Goal: Task Accomplishment & Management: Complete application form

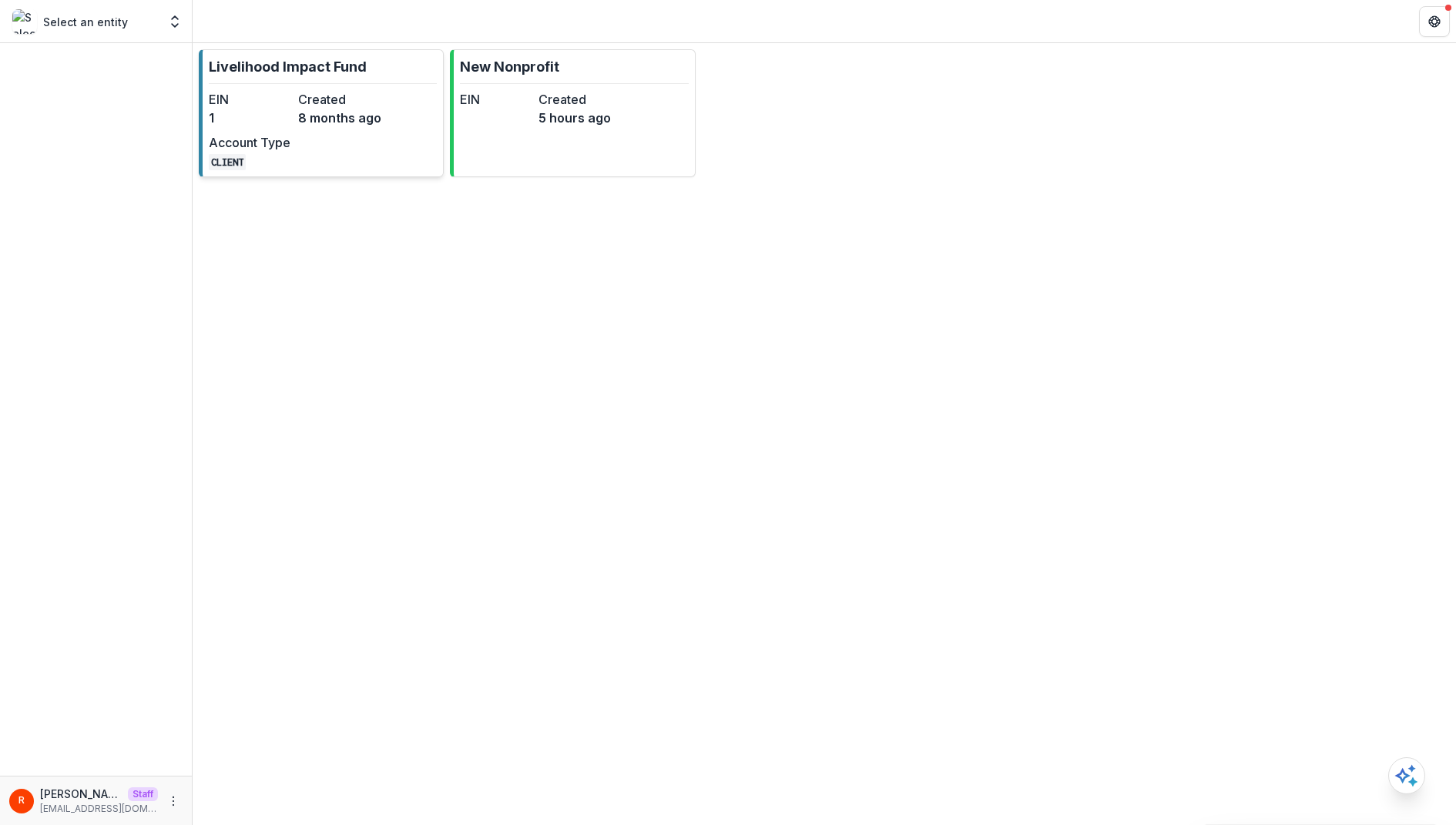
click at [358, 101] on dt "Created" at bounding box center [339, 100] width 83 height 19
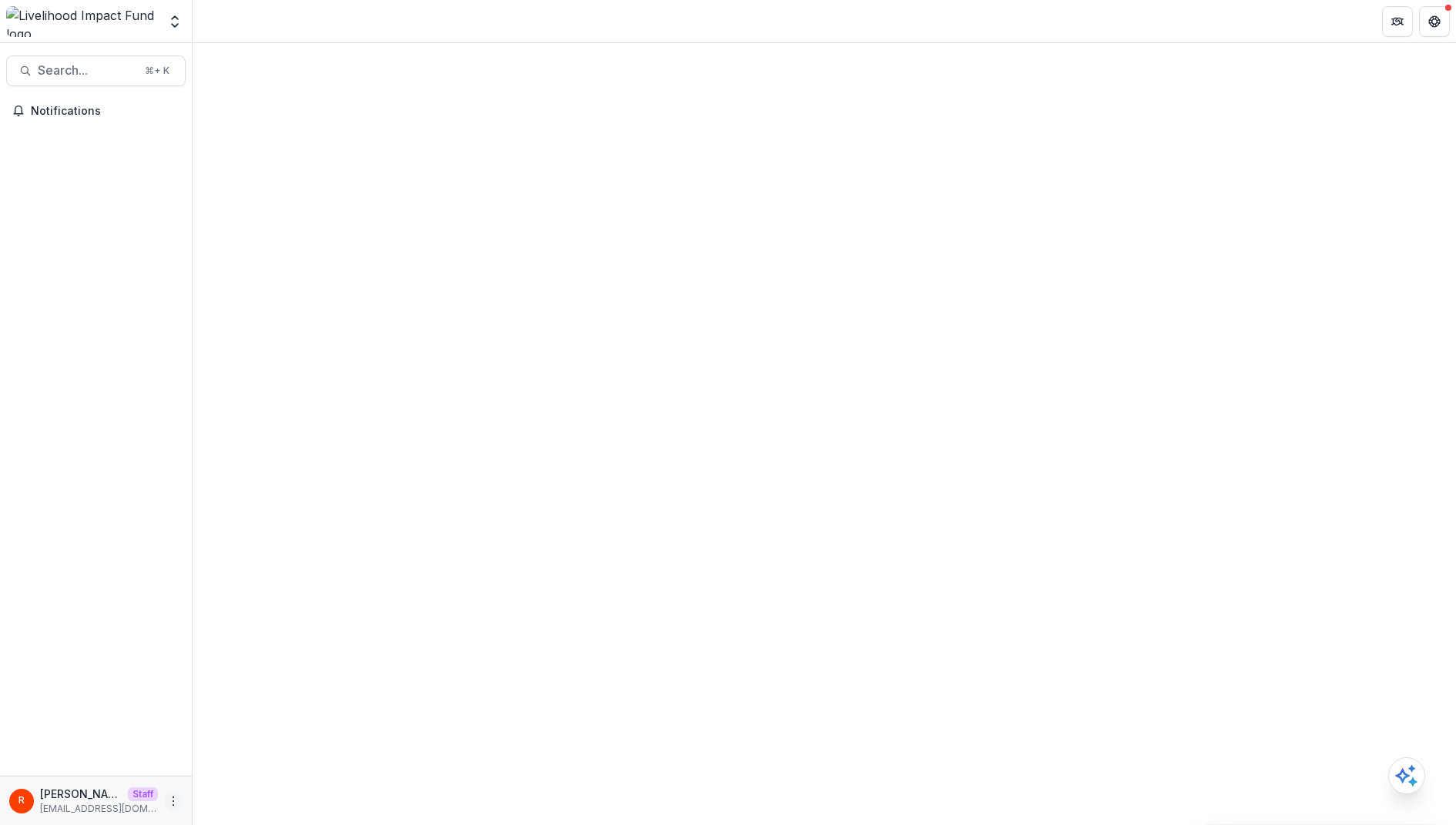
click at [177, 796] on icon "More" at bounding box center [173, 801] width 12 height 12
click at [289, 764] on link "User Settings" at bounding box center [275, 769] width 165 height 26
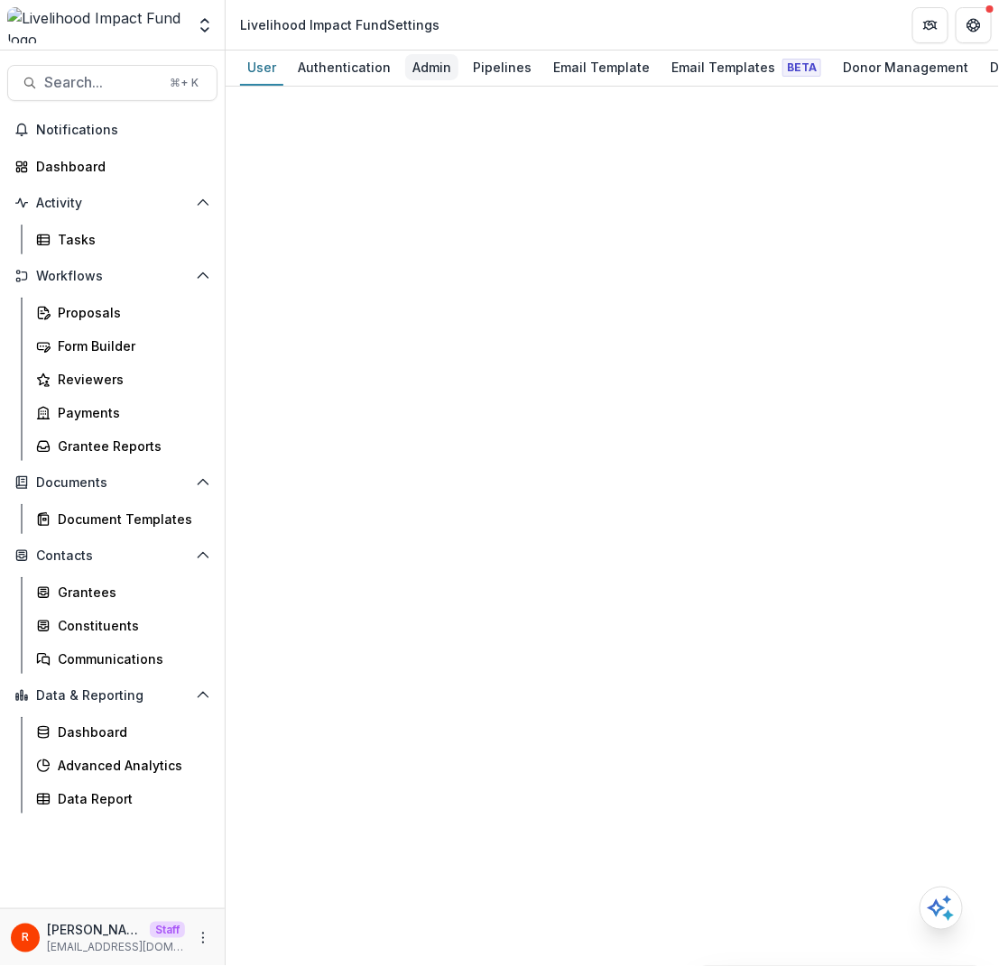
click at [428, 73] on div "Admin" at bounding box center [431, 67] width 53 height 26
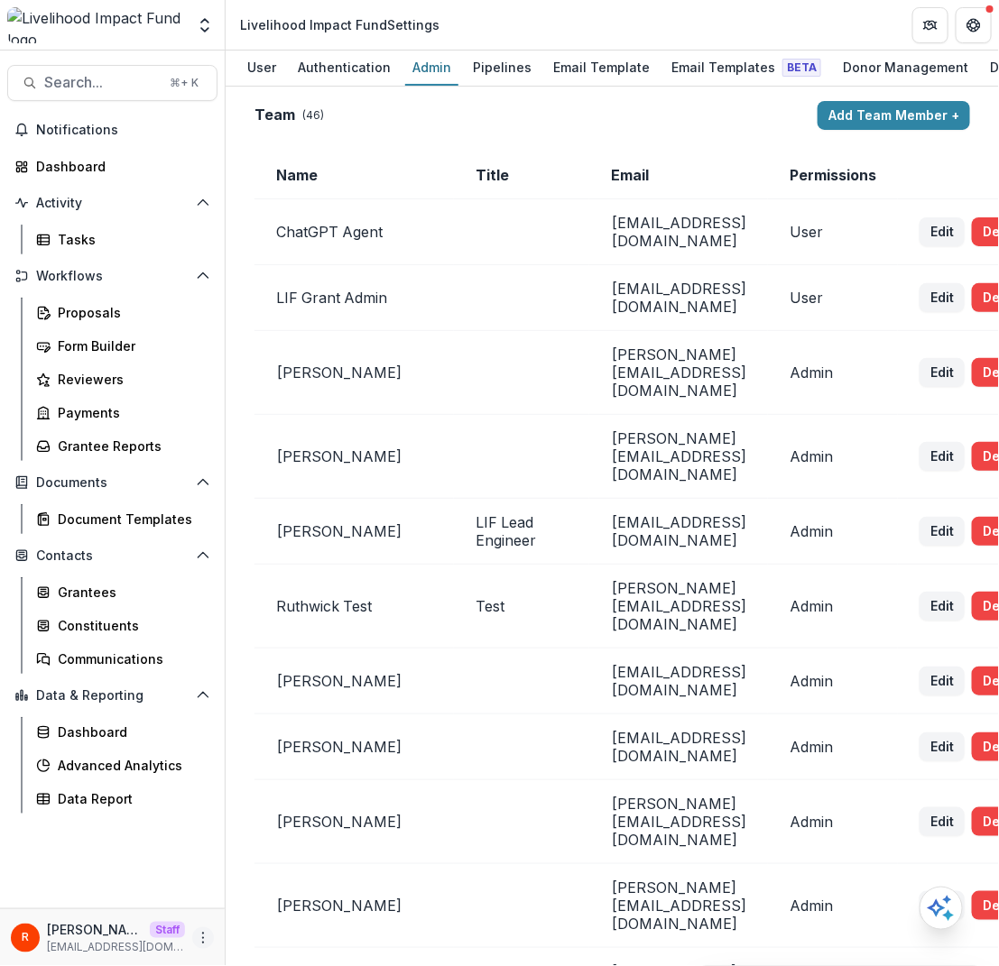
click at [198, 934] on icon "More" at bounding box center [203, 938] width 14 height 14
click at [323, 892] on link "User Settings" at bounding box center [322, 900] width 193 height 30
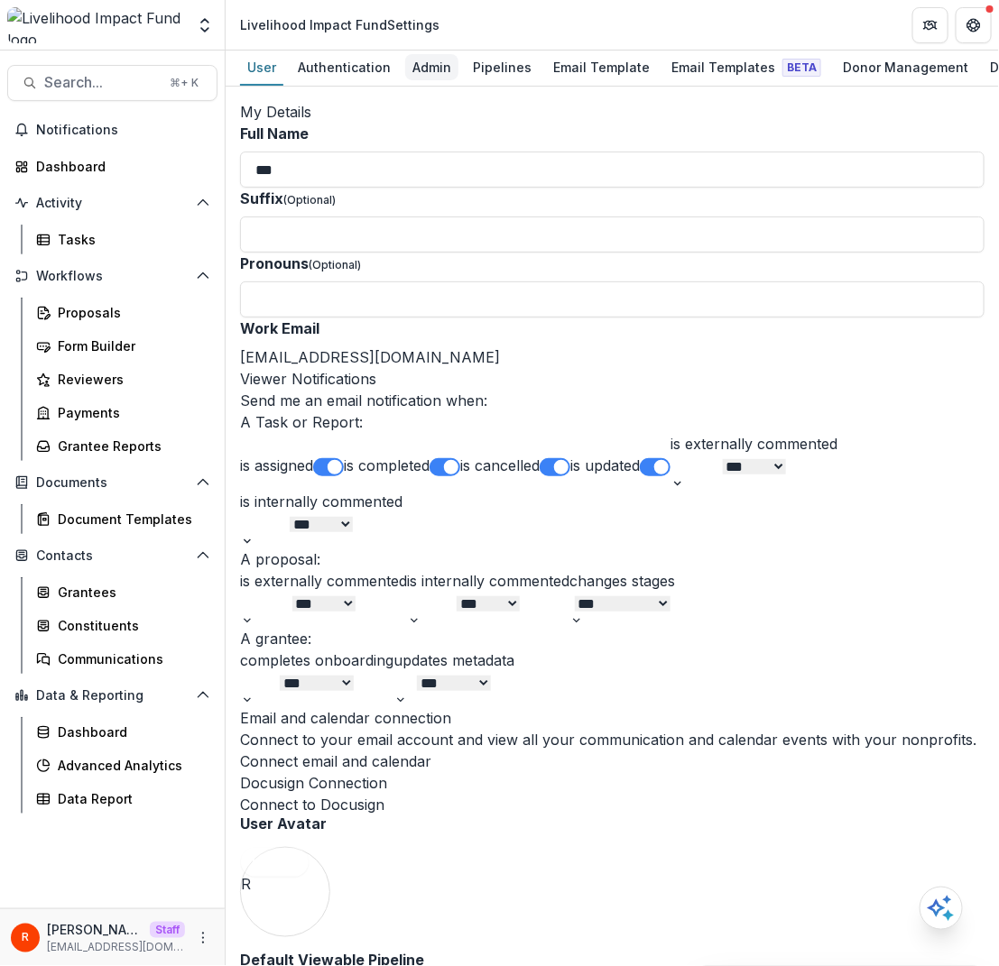
click at [411, 71] on div "Admin" at bounding box center [431, 67] width 53 height 26
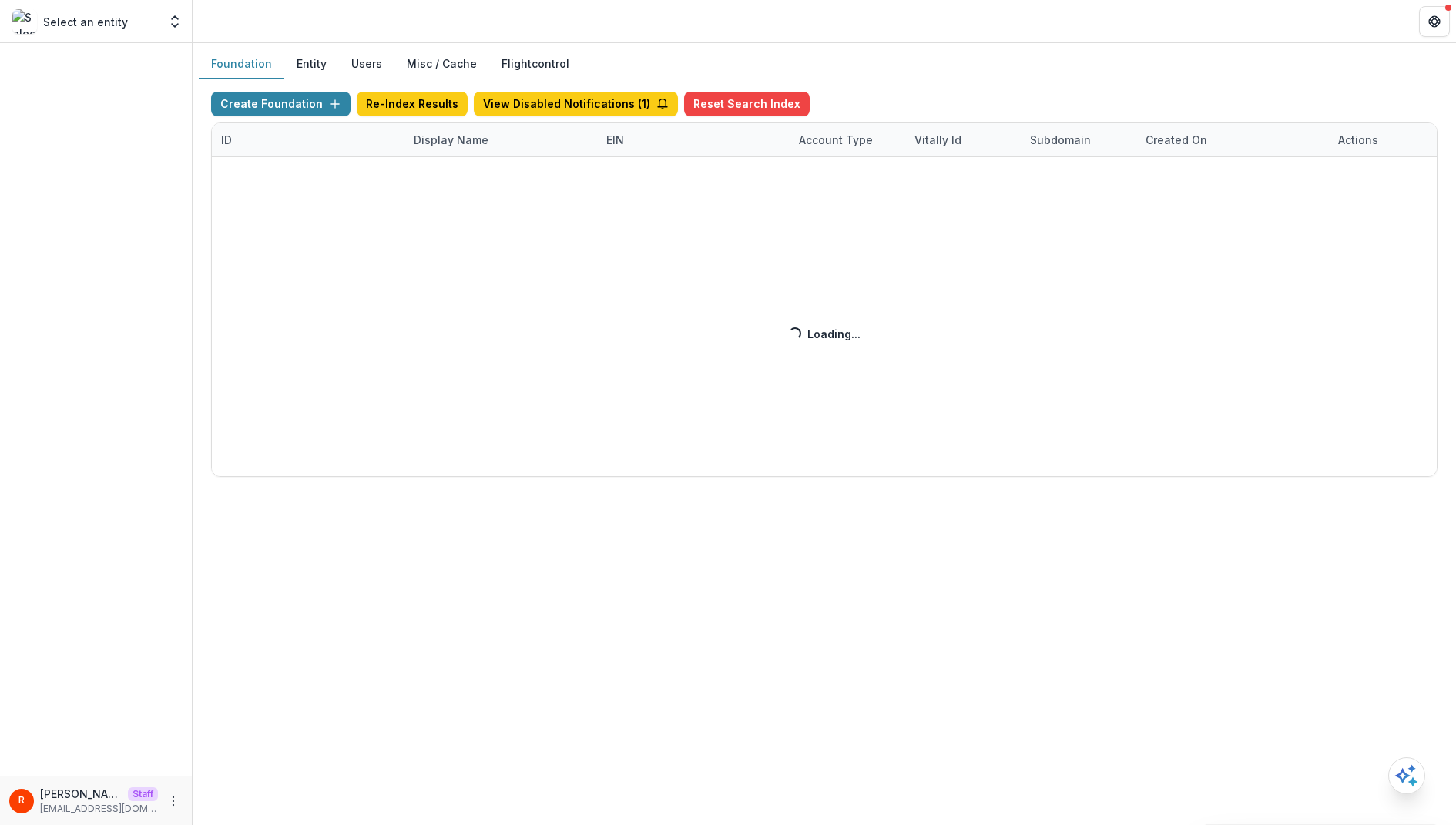
click at [736, 319] on div "Create Foundation Re-Index Results View Disabled Notifications ( 1 ) Reset Sear…" at bounding box center [824, 284] width 1226 height 385
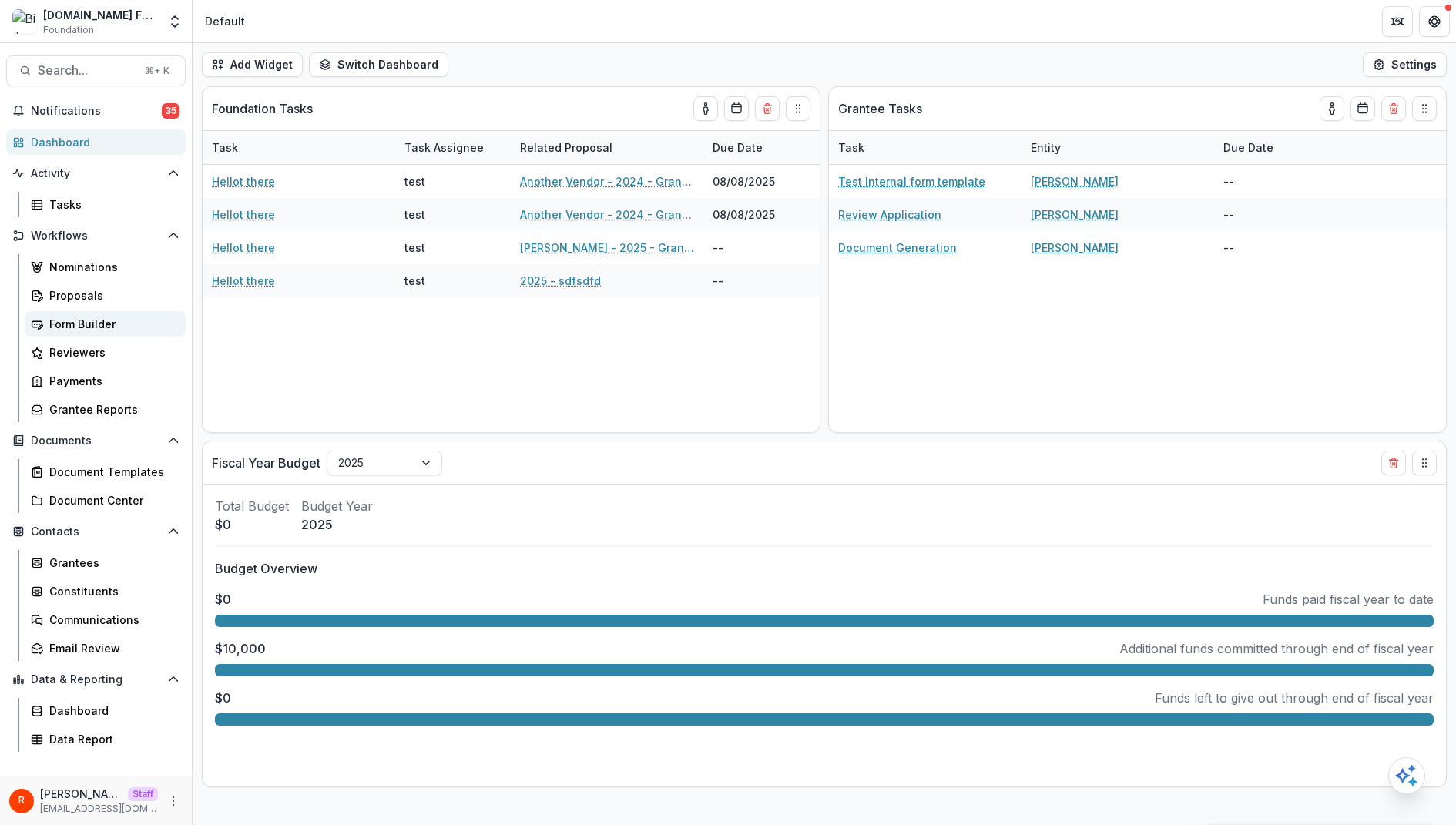
click at [102, 324] on div "Form Builder" at bounding box center [111, 324] width 124 height 16
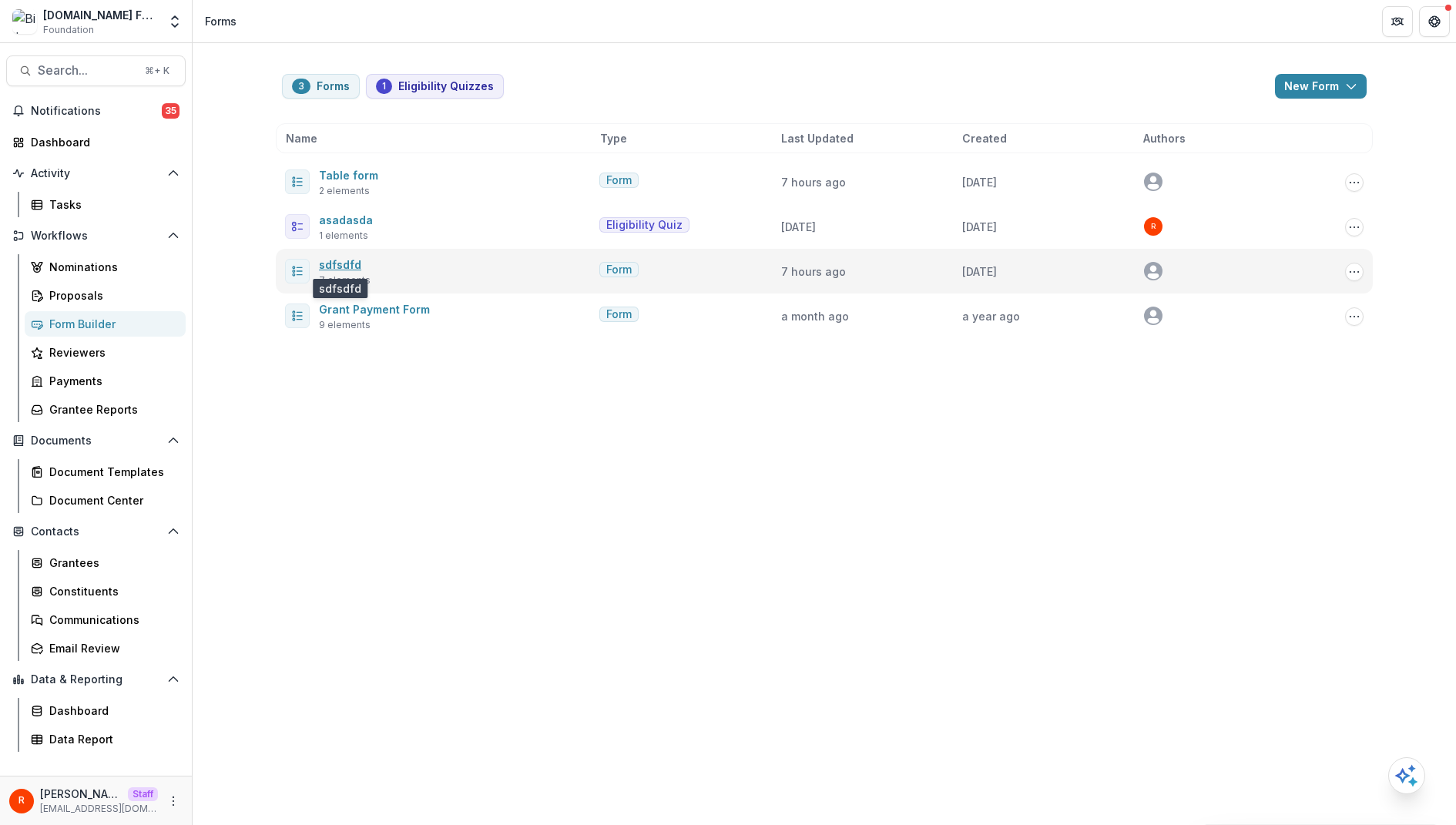
click at [342, 267] on link "sdfsdfd" at bounding box center [340, 264] width 43 height 13
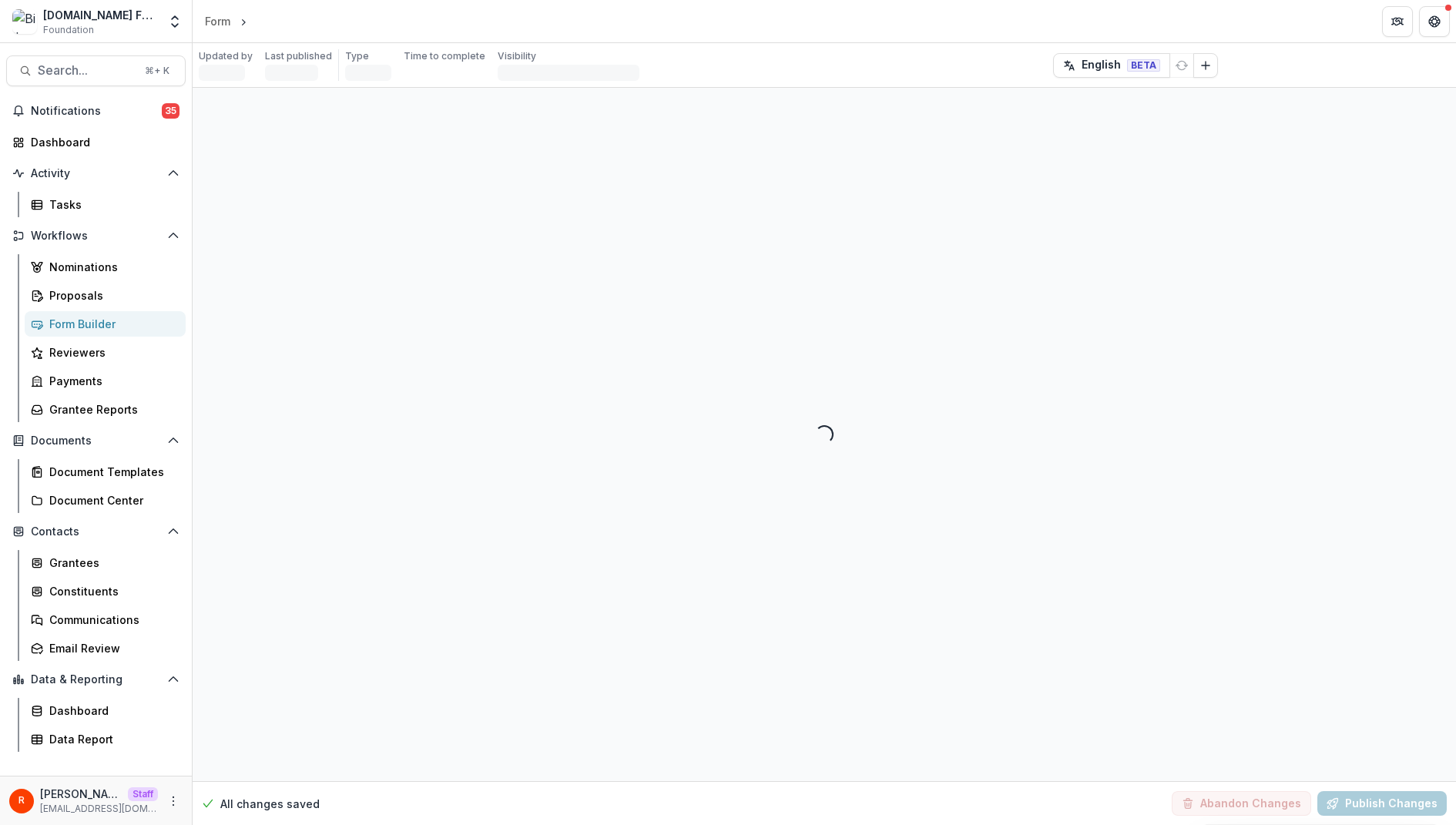
select select "********"
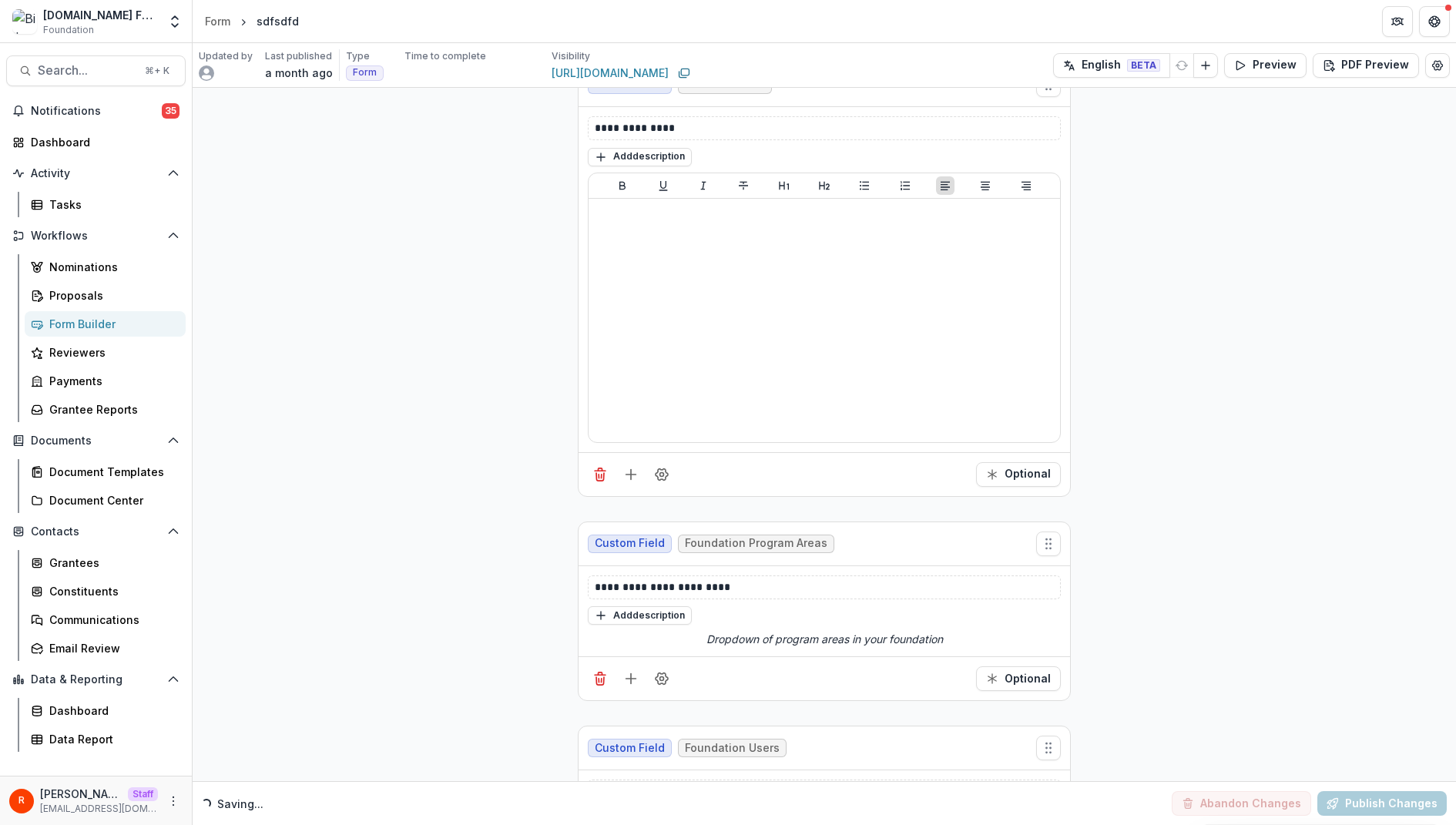
scroll to position [1210, 0]
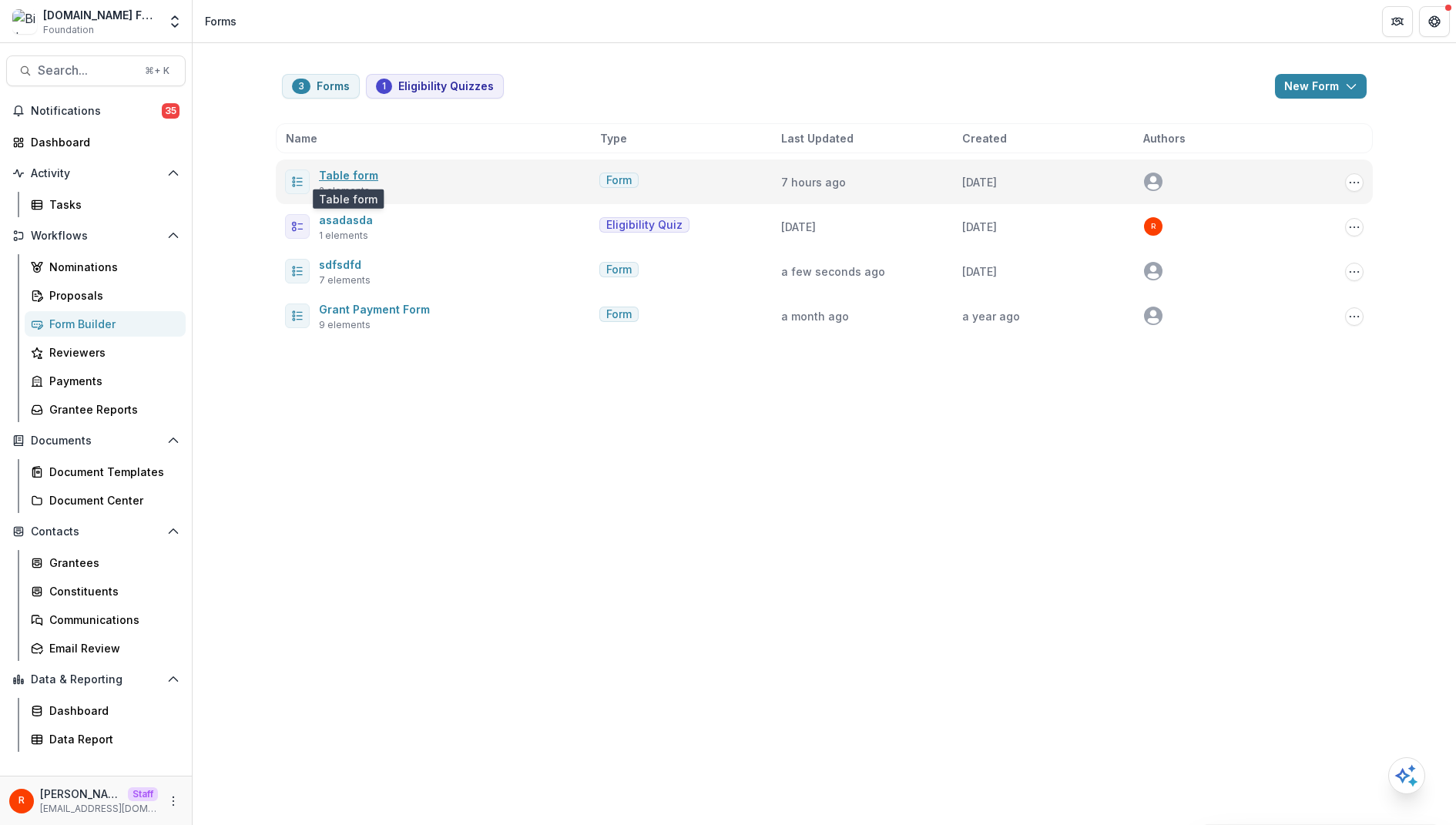
click at [336, 173] on link "Table form" at bounding box center [348, 175] width 59 height 13
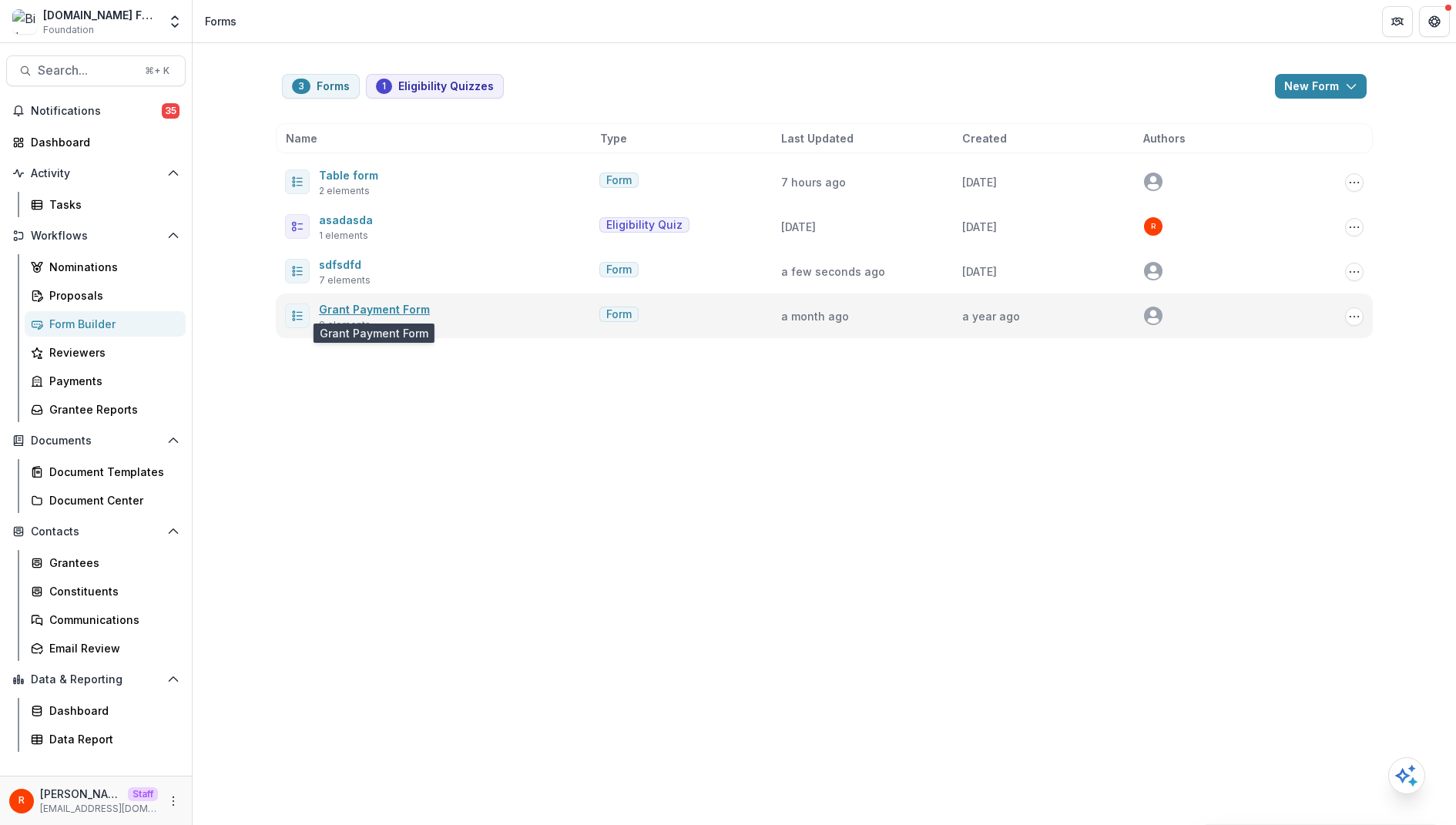
click at [346, 304] on link "Grant Payment Form" at bounding box center [374, 309] width 111 height 13
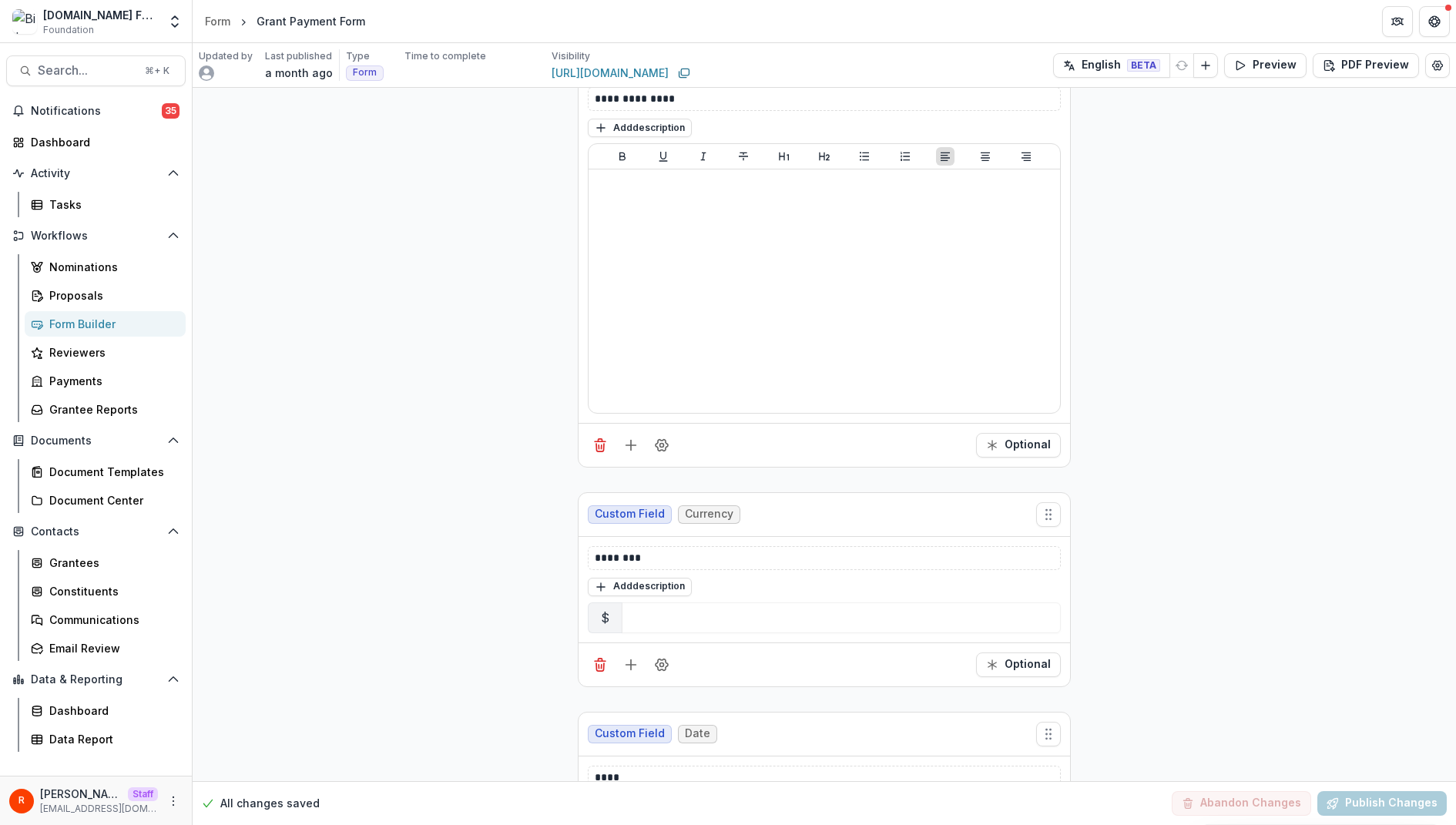
scroll to position [852, 0]
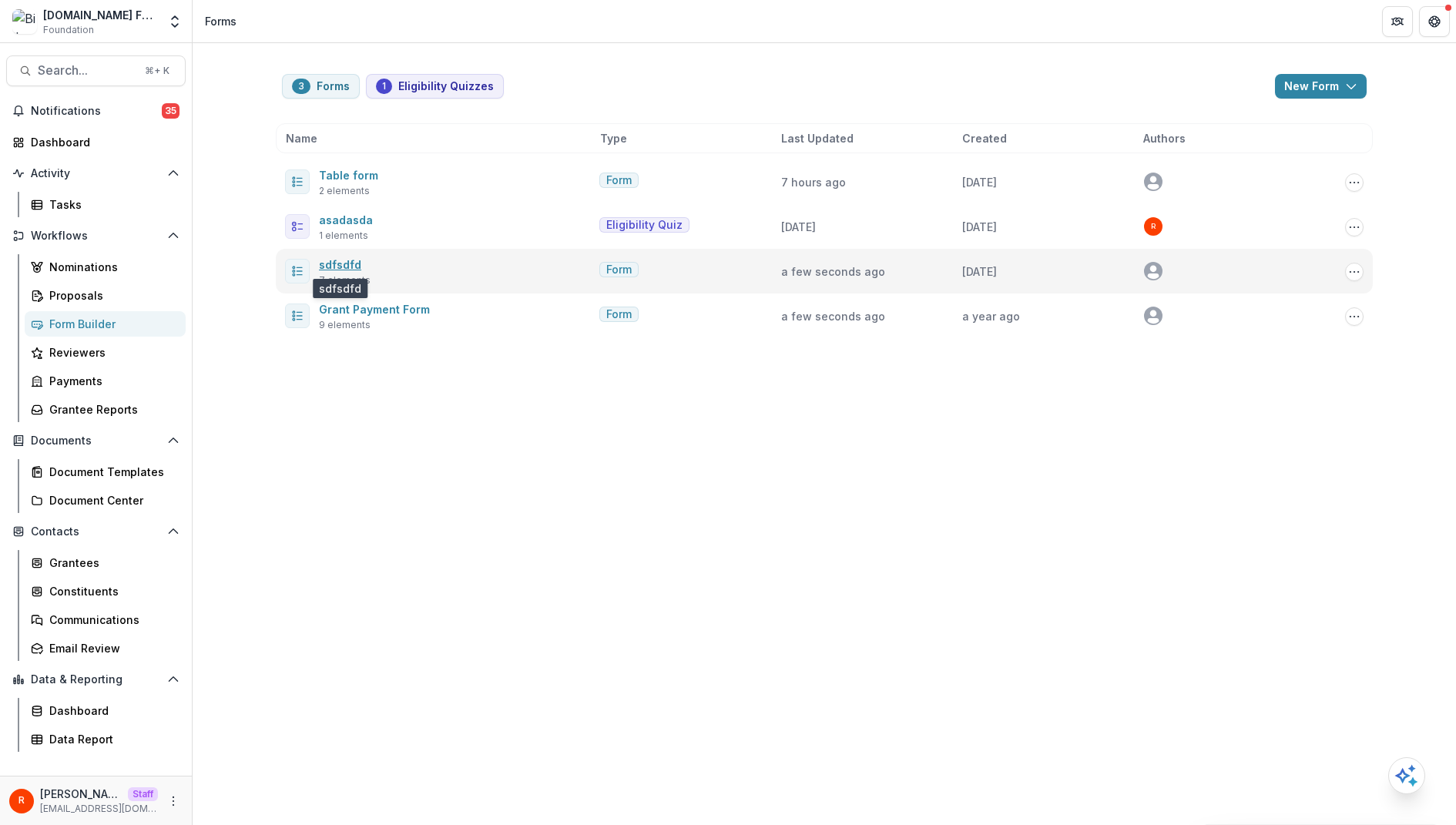
click at [344, 266] on link "sdfsdfd" at bounding box center [340, 264] width 43 height 13
select select "********"
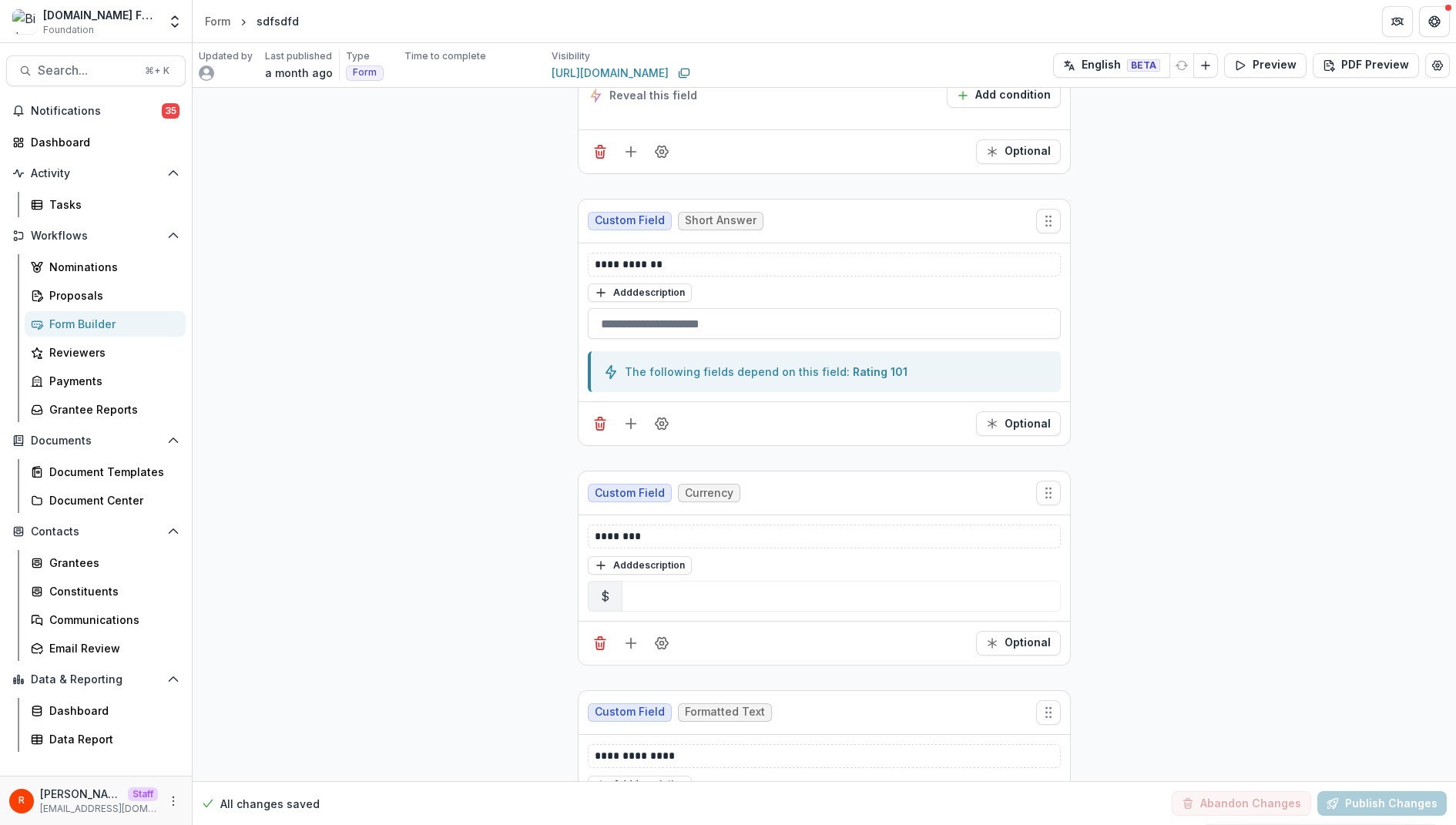
scroll to position [1210, 0]
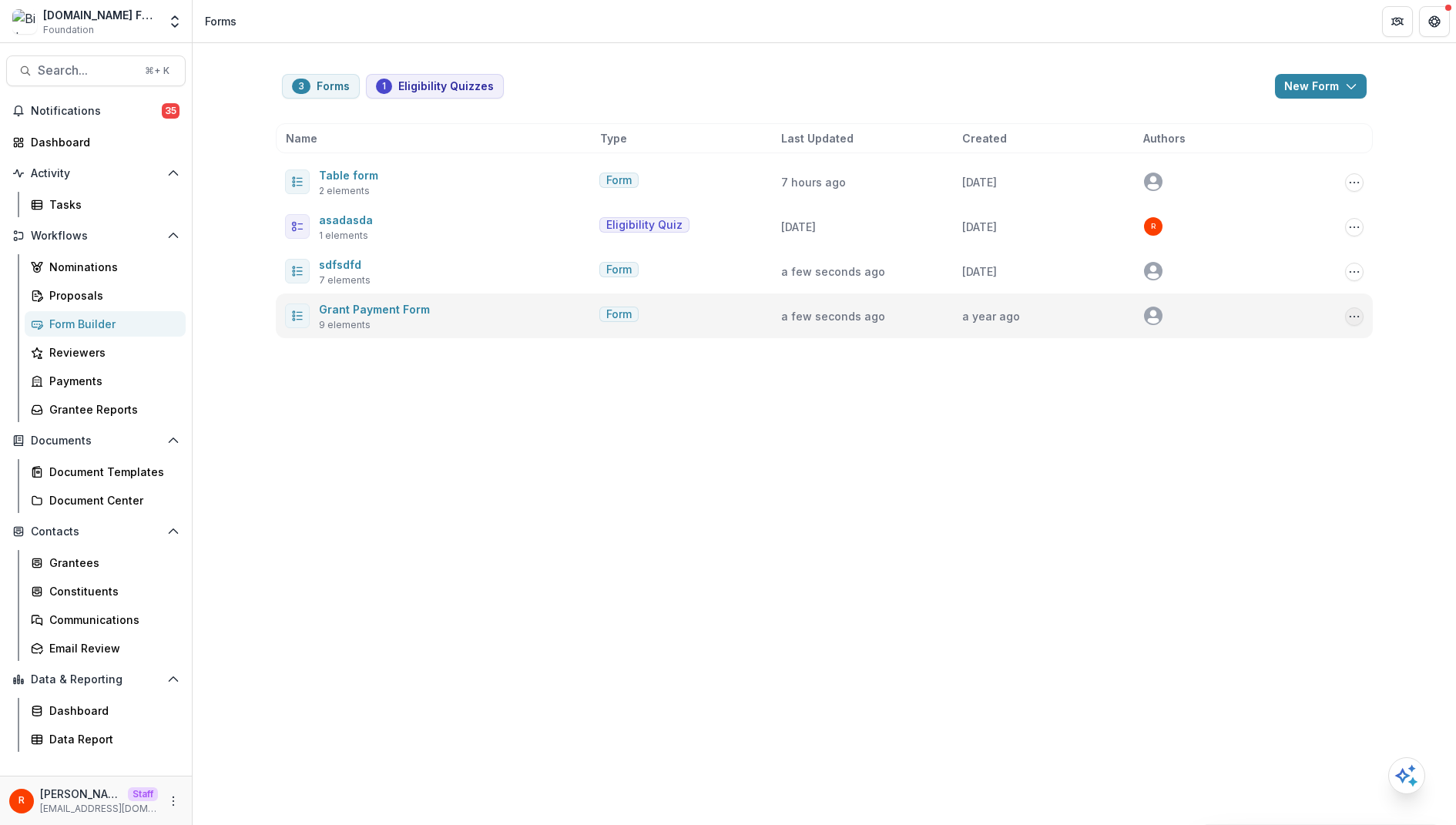
click at [1354, 311] on icon "Options" at bounding box center [1354, 317] width 12 height 12
click at [1266, 424] on button "Send" at bounding box center [1277, 424] width 165 height 26
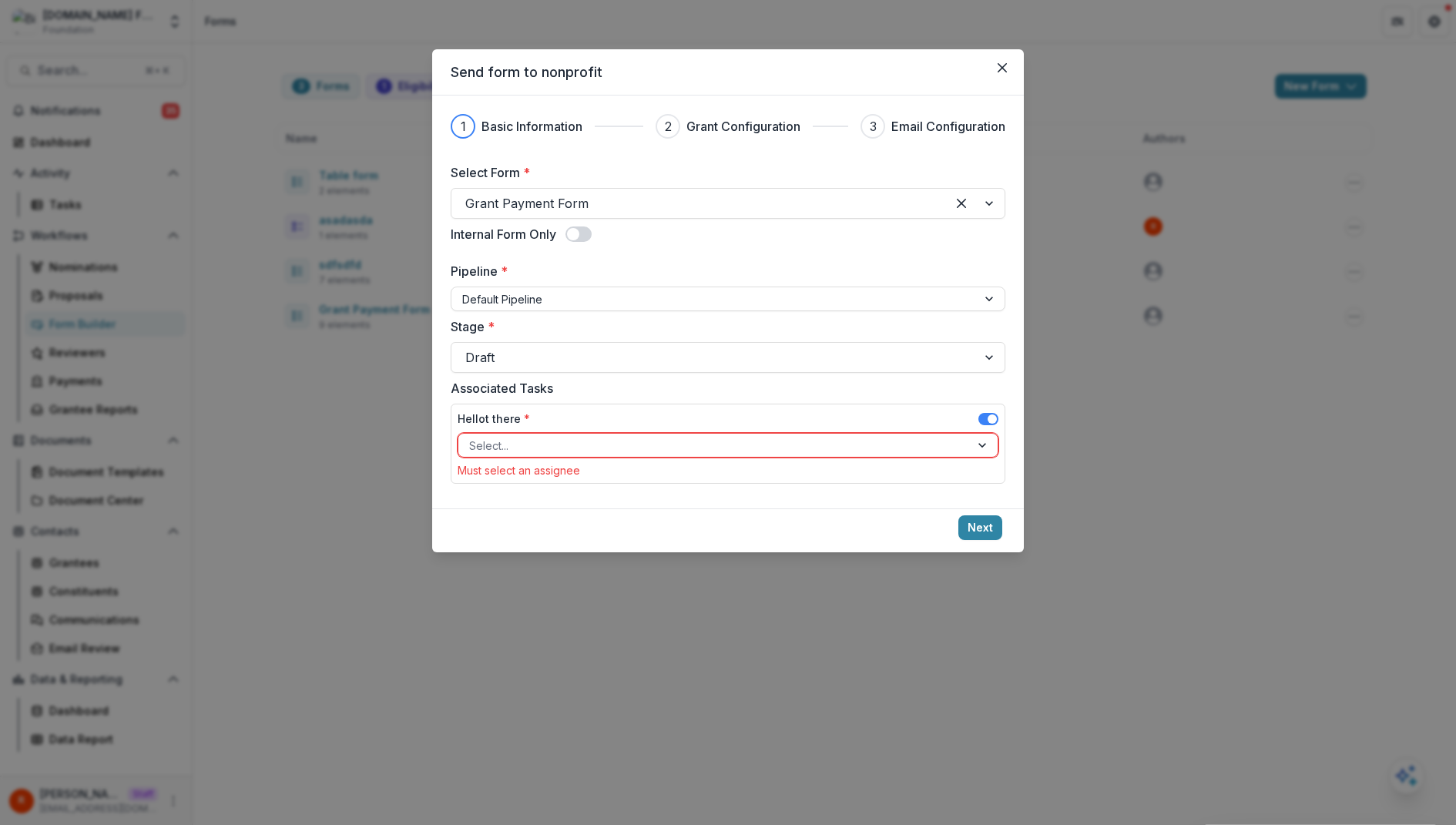
click at [715, 440] on div at bounding box center [714, 446] width 490 height 20
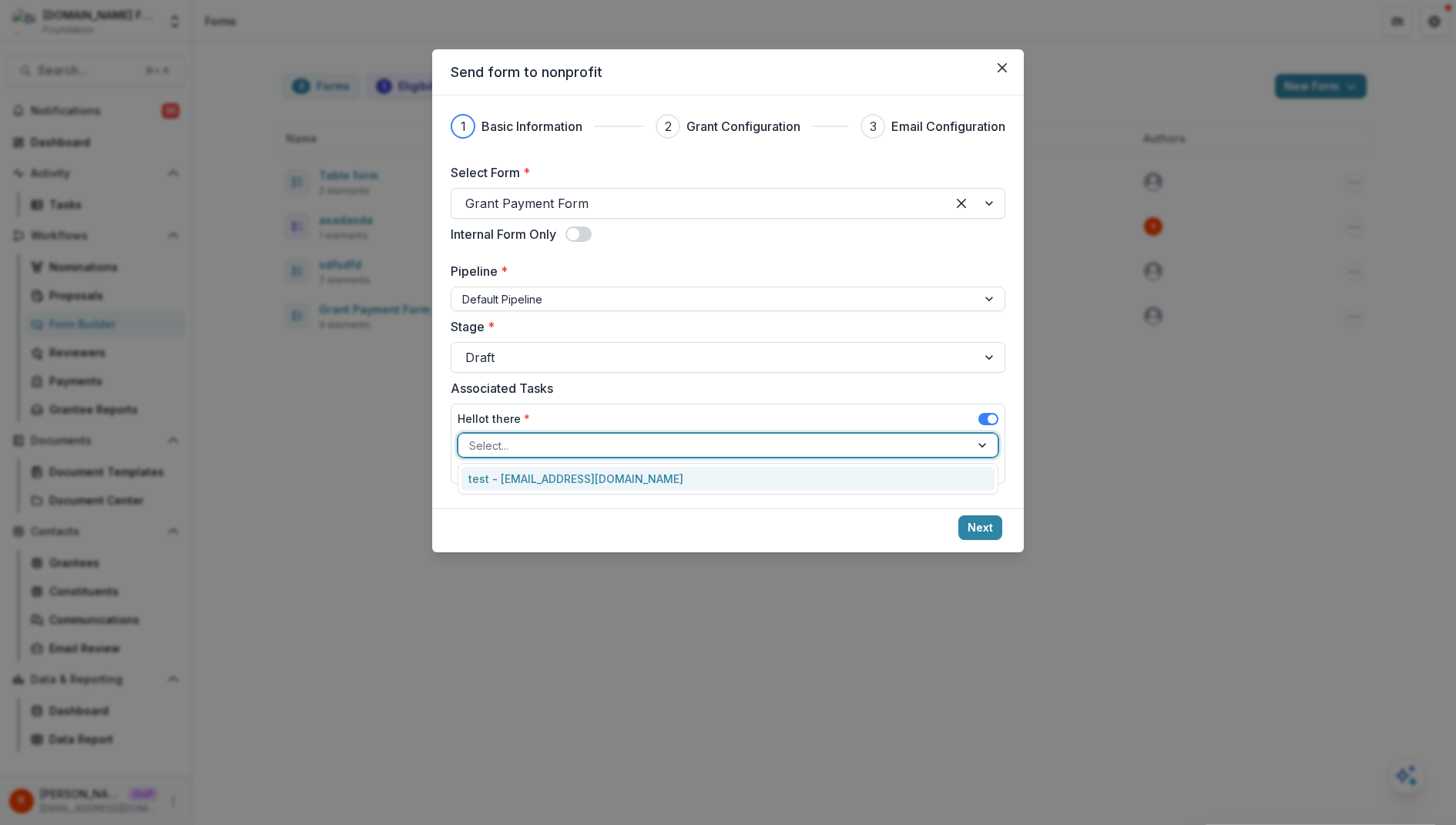
click at [692, 473] on div "test - raj+1@trytemelio.com" at bounding box center [728, 479] width 534 height 24
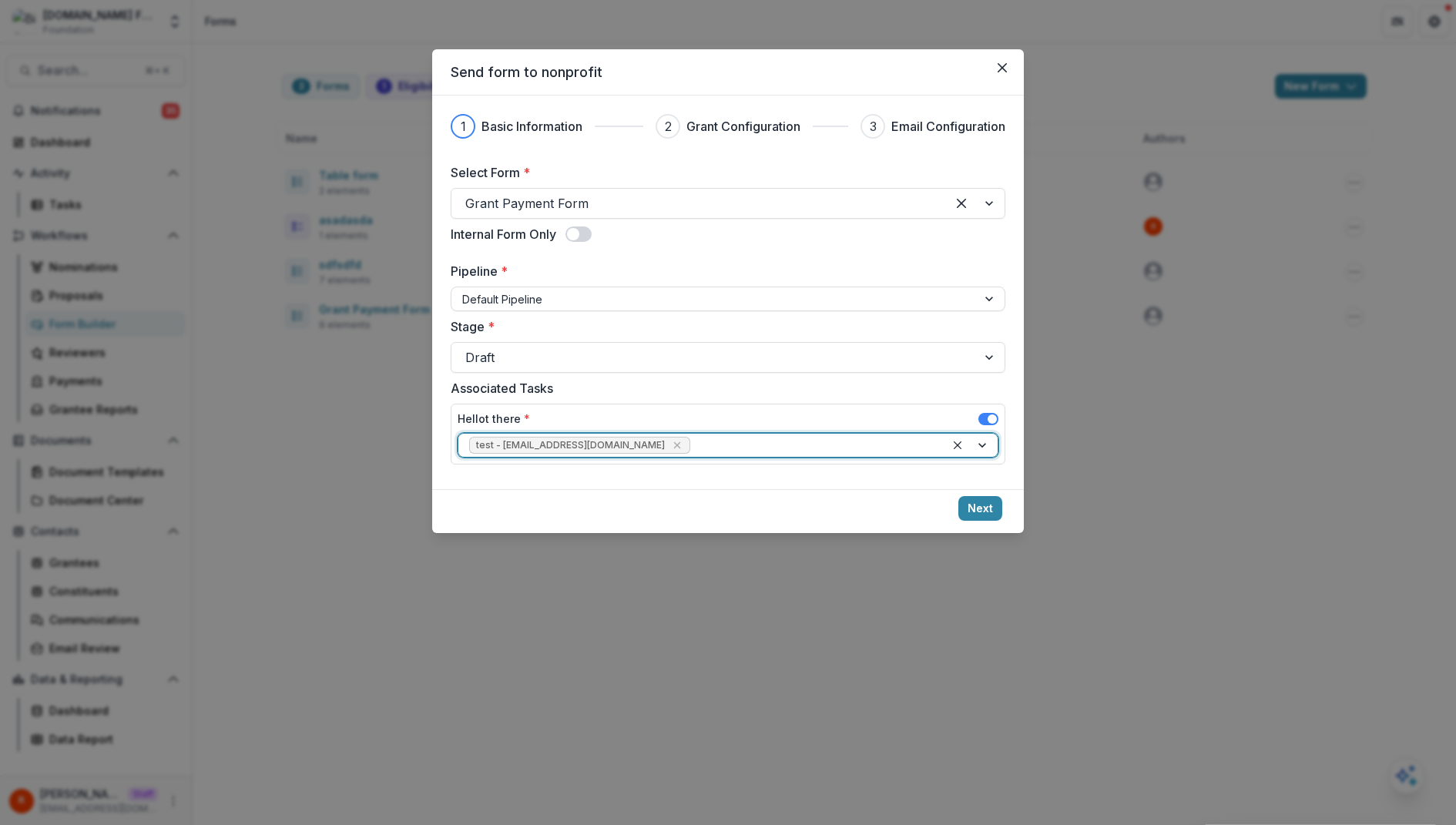
click at [982, 489] on footer "Next" at bounding box center [728, 511] width 592 height 44
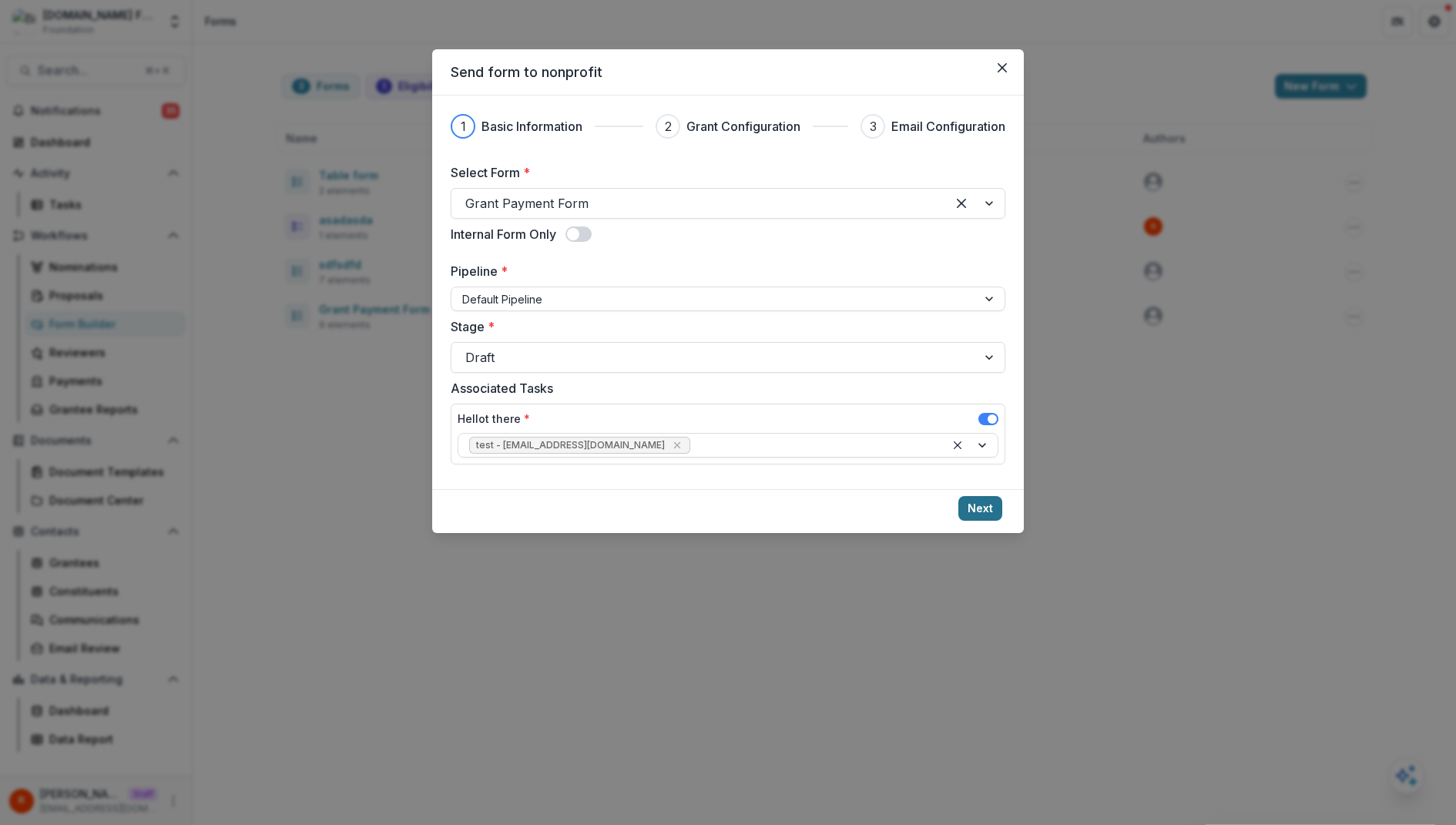
click at [982, 503] on button "Next" at bounding box center [979, 508] width 44 height 25
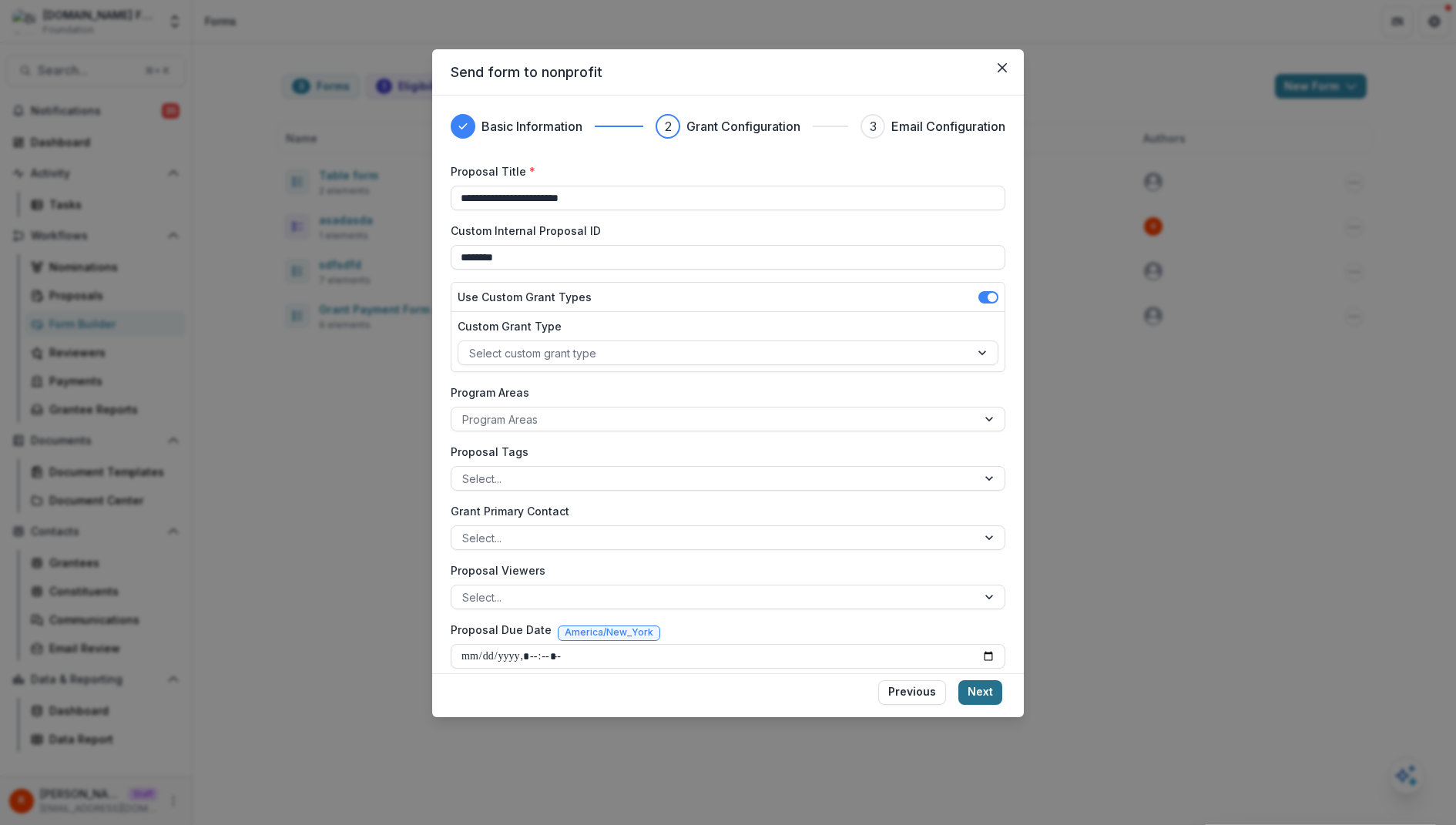
click at [976, 697] on button "Next" at bounding box center [979, 693] width 44 height 25
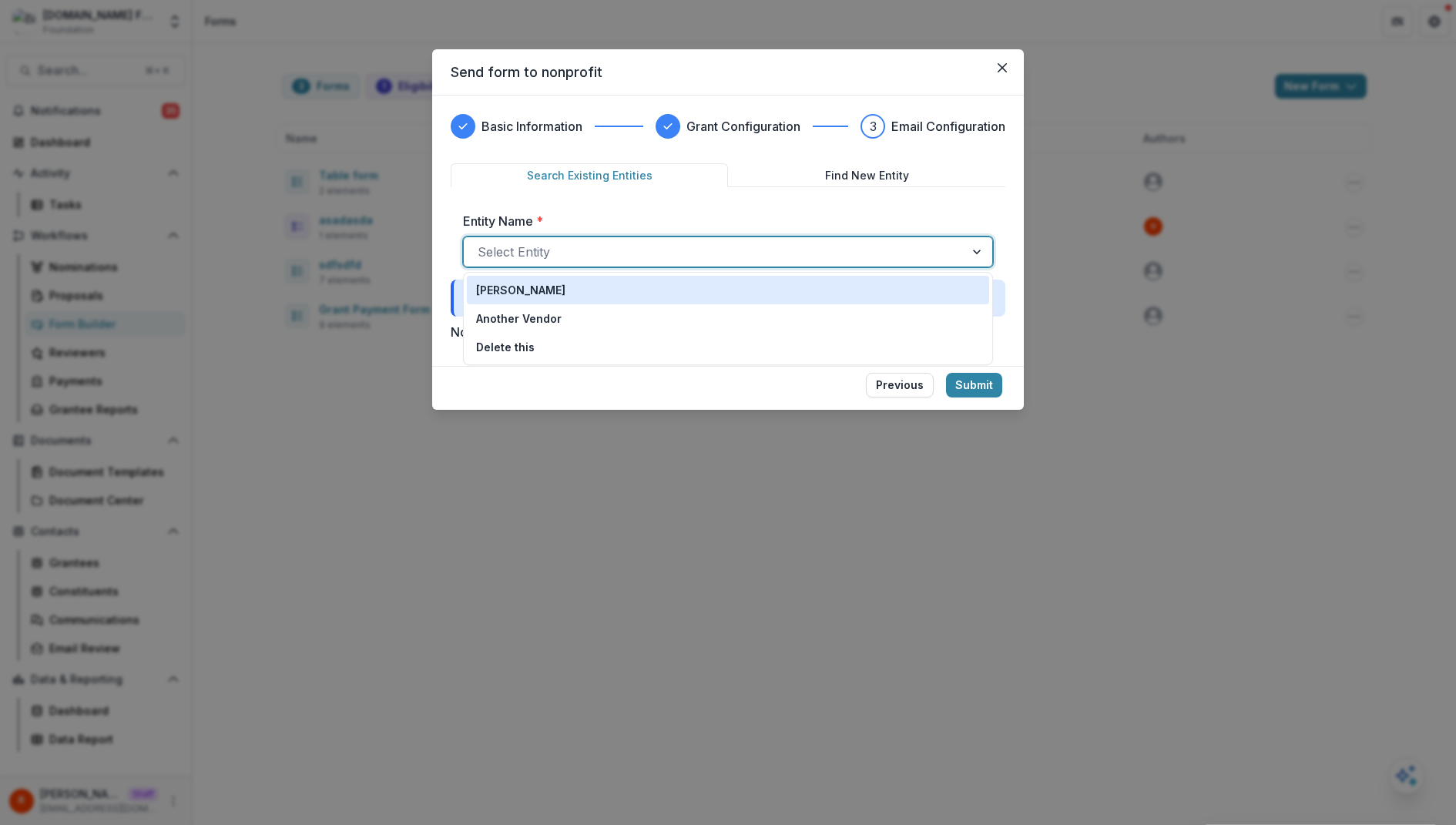
click at [829, 249] on div at bounding box center [714, 251] width 473 height 21
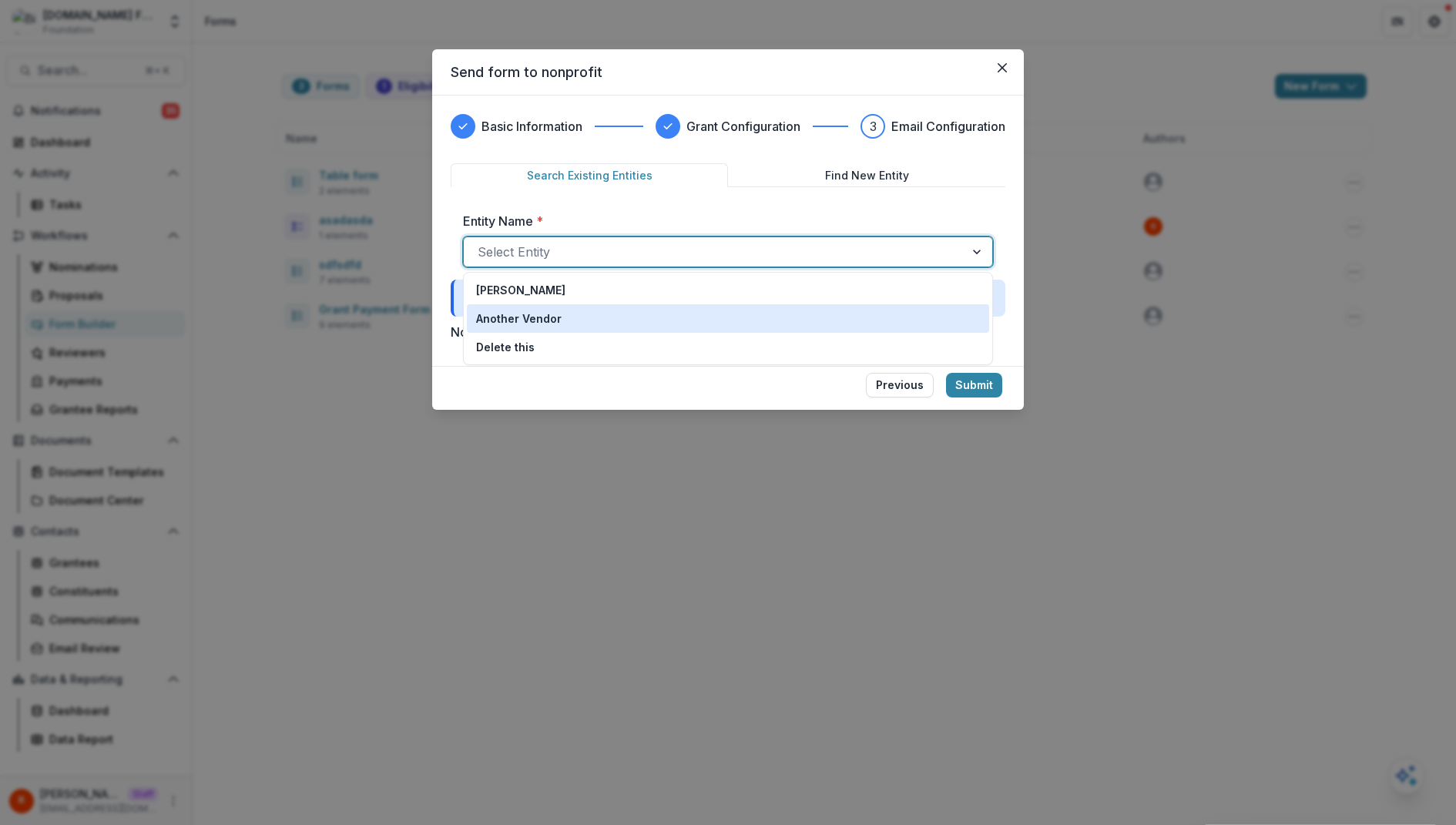
click at [818, 321] on div "Another Vendor" at bounding box center [728, 319] width 504 height 16
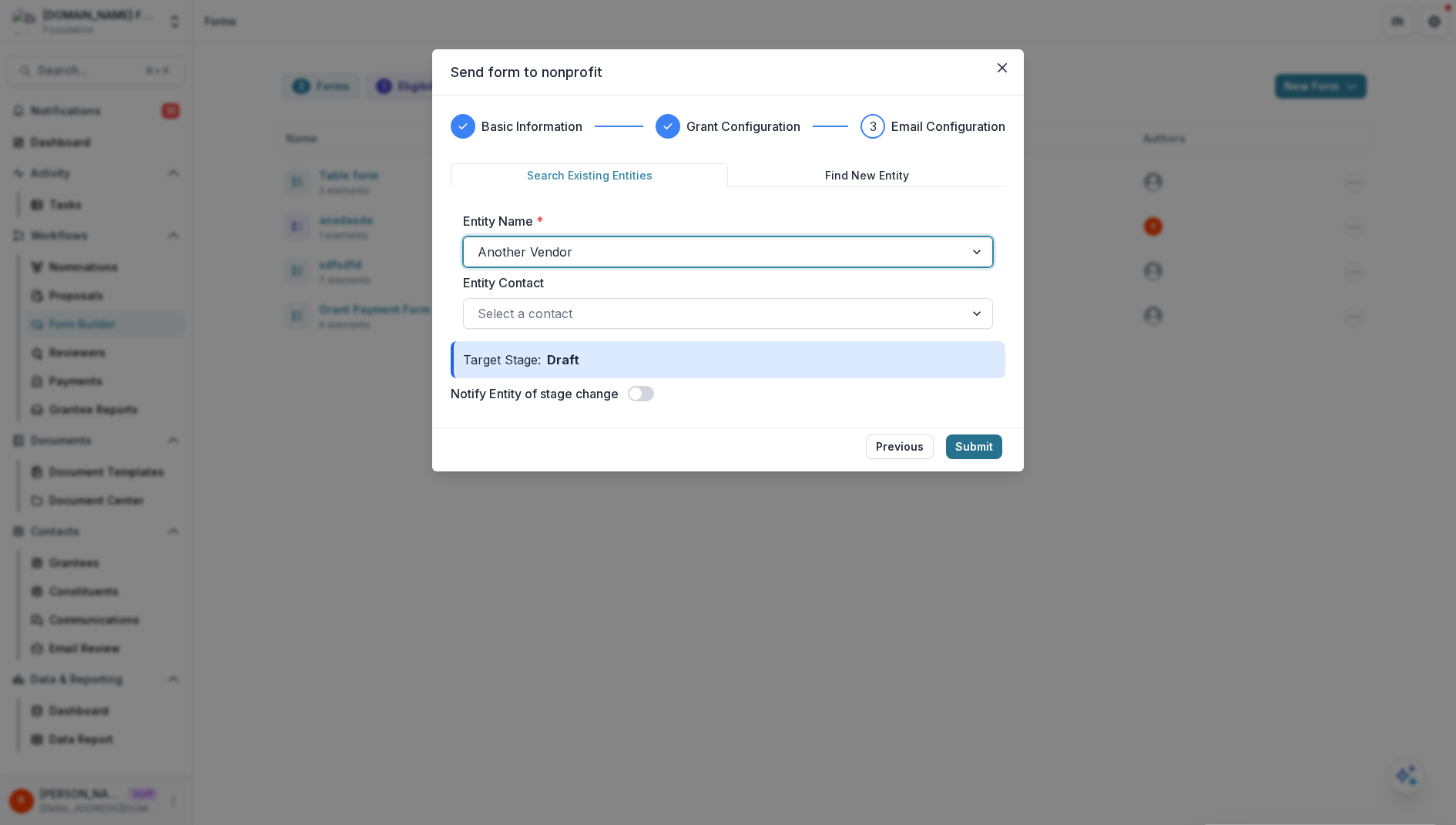
click at [986, 448] on button "Submit" at bounding box center [974, 447] width 56 height 25
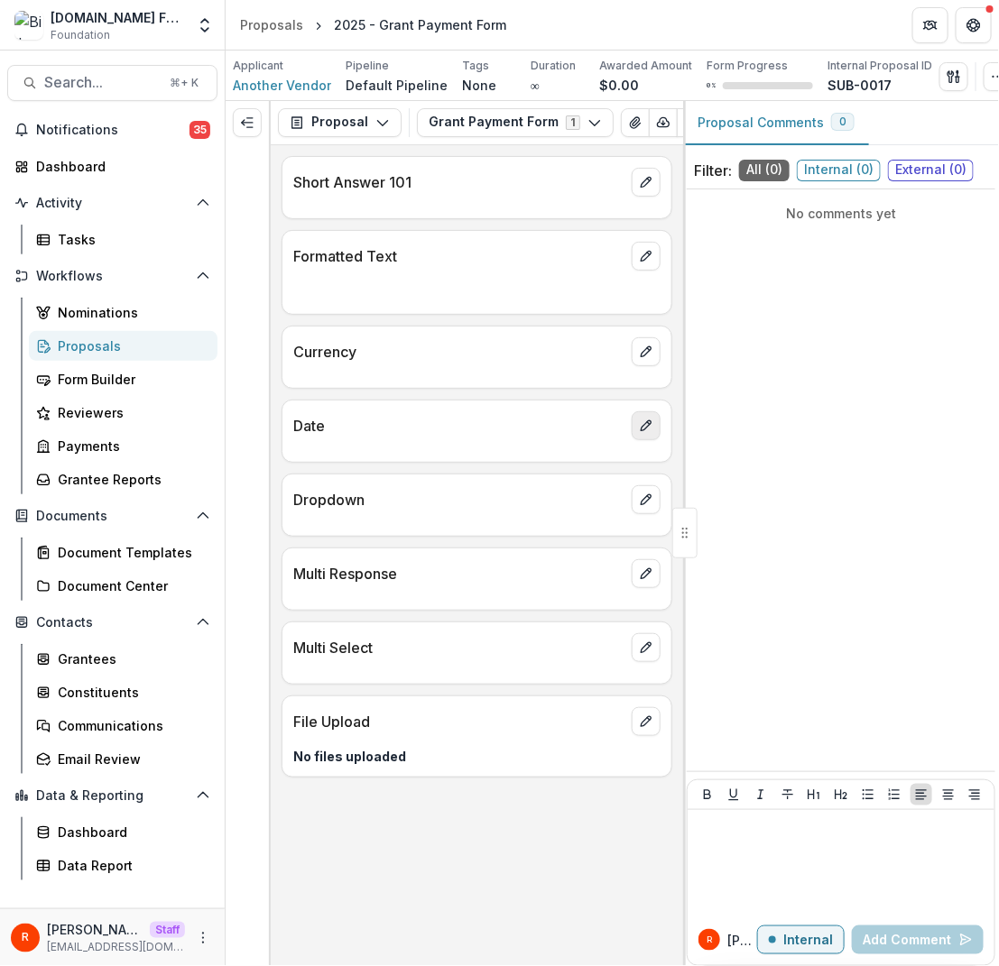
click at [655, 429] on button "edit" at bounding box center [645, 425] width 29 height 29
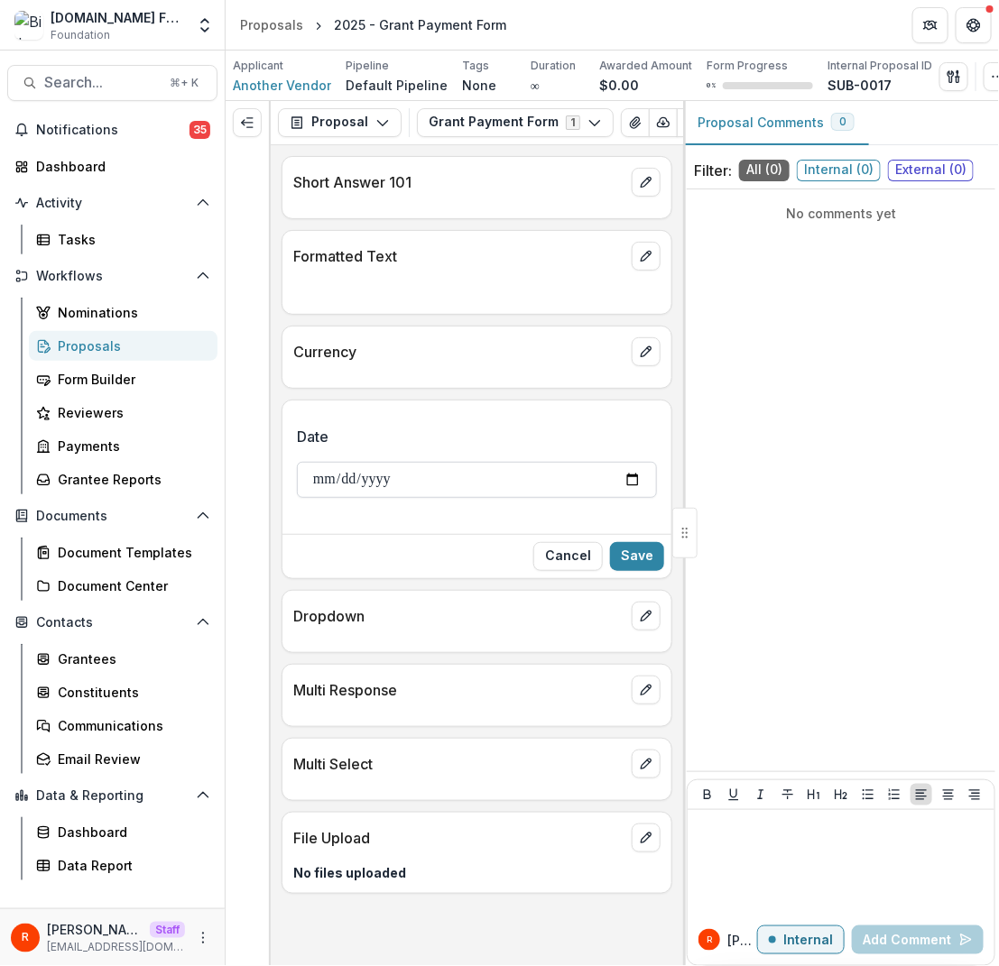
click at [318, 478] on input "Date" at bounding box center [477, 480] width 360 height 36
type input "**********"
click at [641, 569] on div "Cancel Save" at bounding box center [476, 556] width 389 height 44
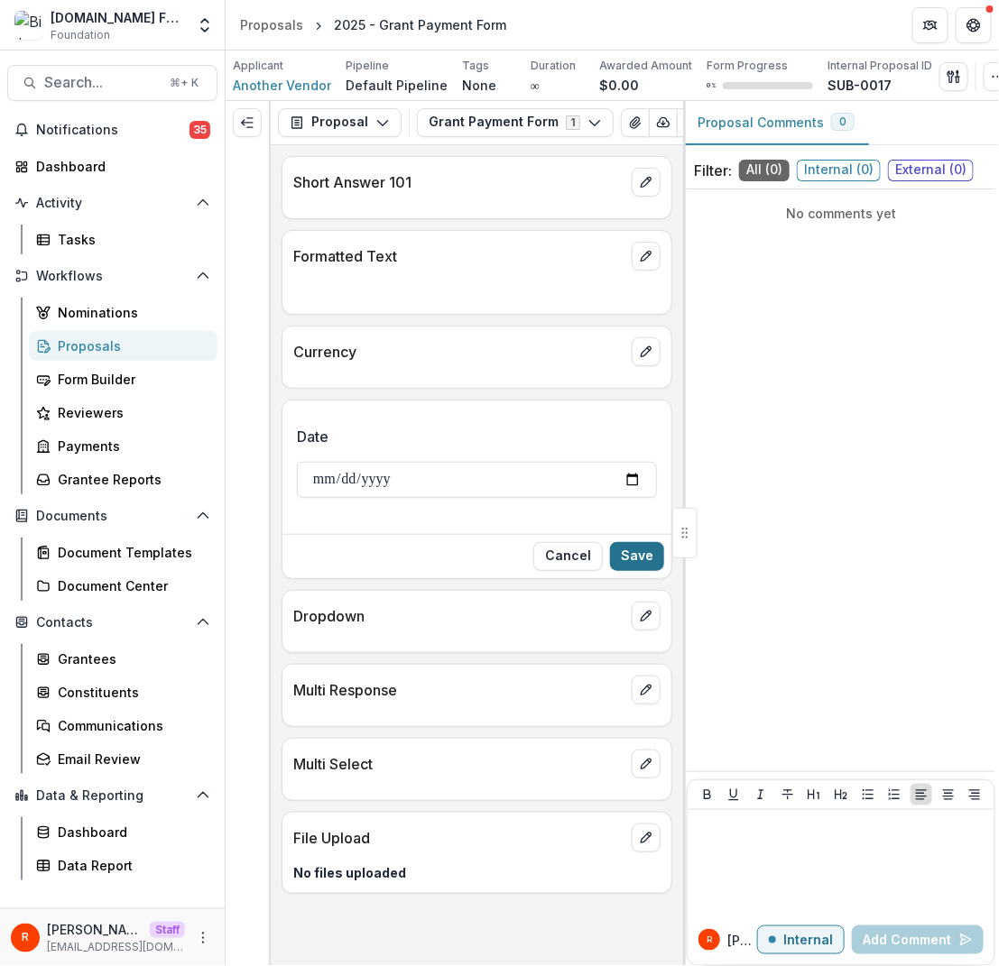
click at [637, 563] on button "Save" at bounding box center [637, 556] width 54 height 29
